Goal: Task Accomplishment & Management: Use online tool/utility

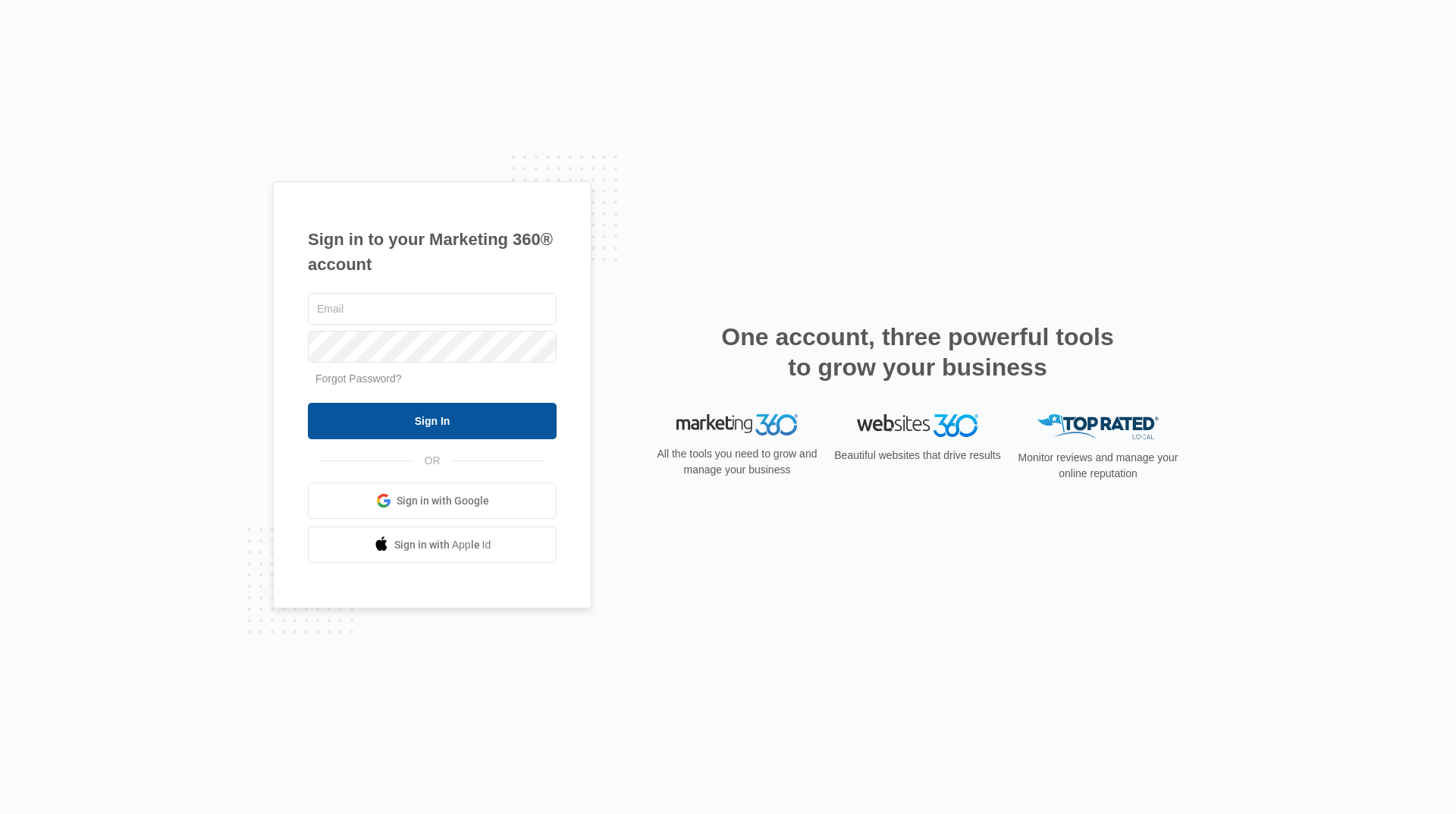
type input "[EMAIL_ADDRESS][DOMAIN_NAME]"
click at [475, 406] on input "Sign In" at bounding box center [432, 421] width 249 height 36
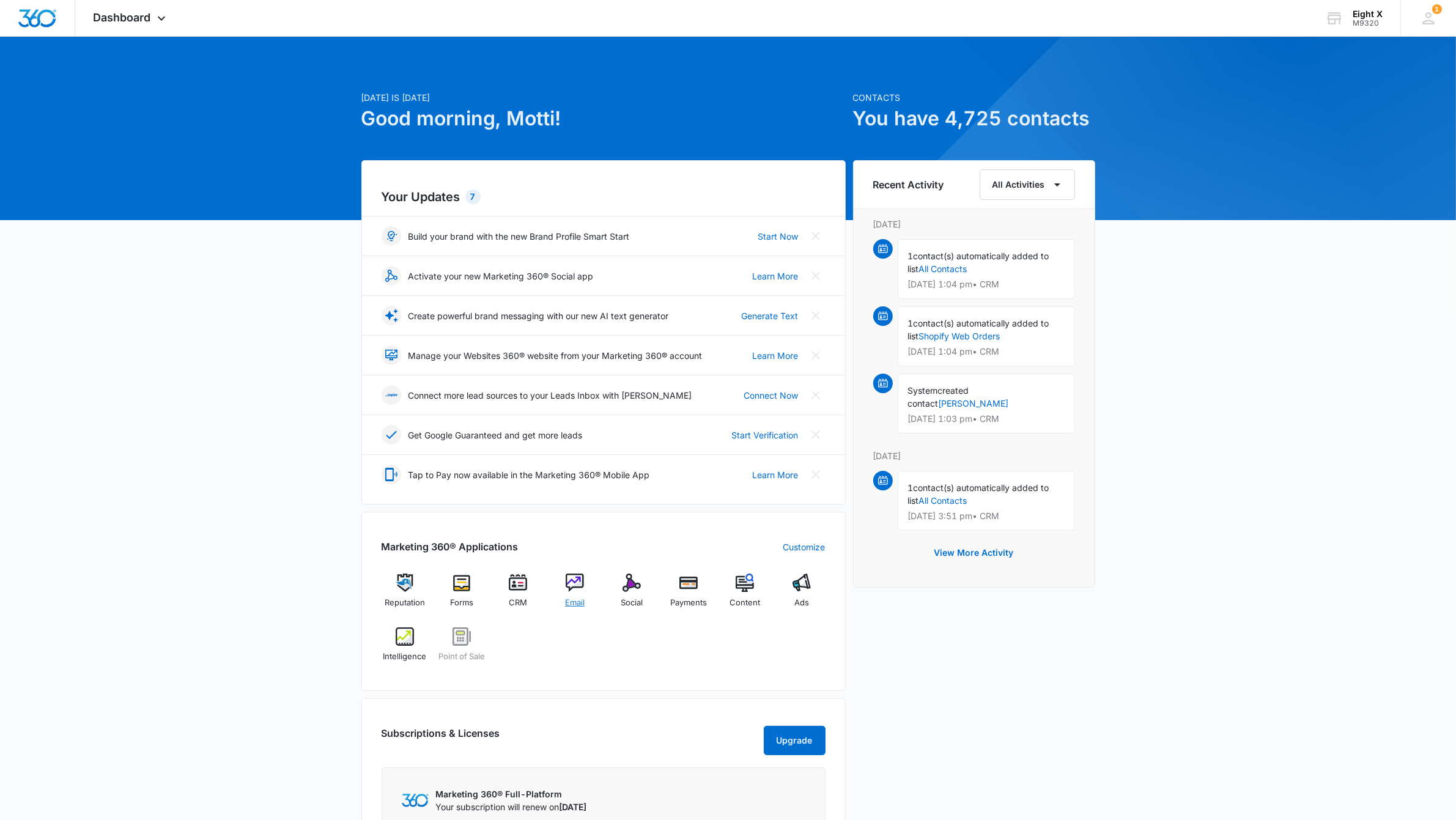
click at [559, 596] on div "Email" at bounding box center [575, 595] width 47 height 44
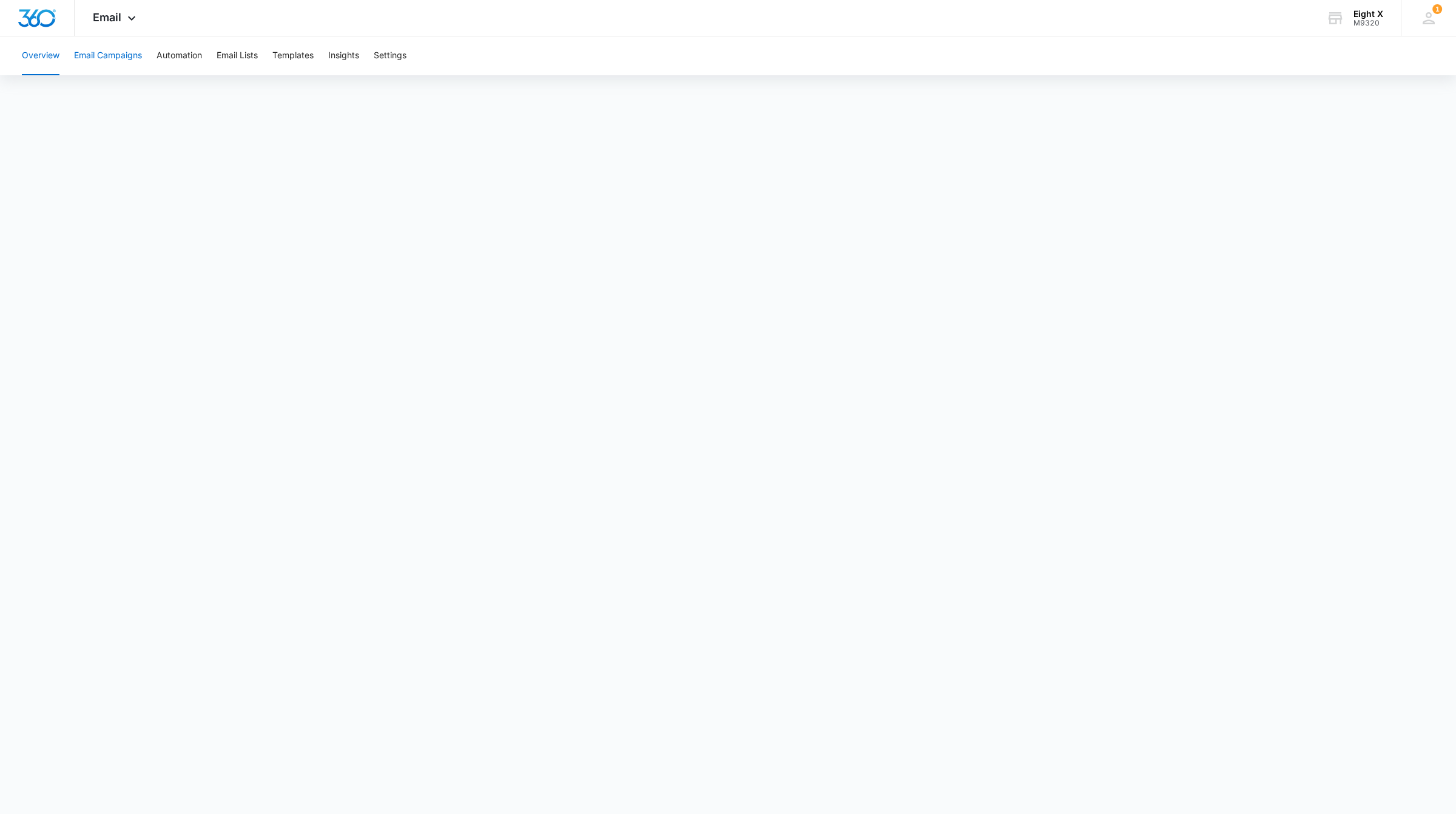
click at [111, 53] on button "Email Campaigns" at bounding box center [108, 56] width 68 height 39
click at [136, 52] on button "Email Campaigns" at bounding box center [108, 56] width 68 height 39
click at [87, 50] on button "Email Campaigns" at bounding box center [108, 56] width 68 height 39
click at [121, 56] on button "Email Campaigns" at bounding box center [108, 56] width 68 height 39
